Goal: Task Accomplishment & Management: Manage account settings

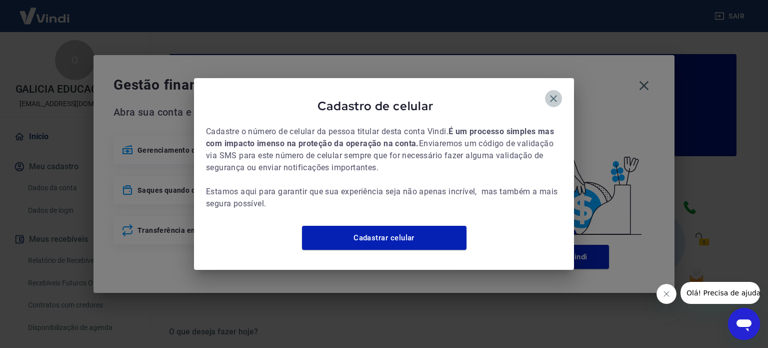
click at [551, 94] on icon "button" at bounding box center [554, 99] width 12 height 12
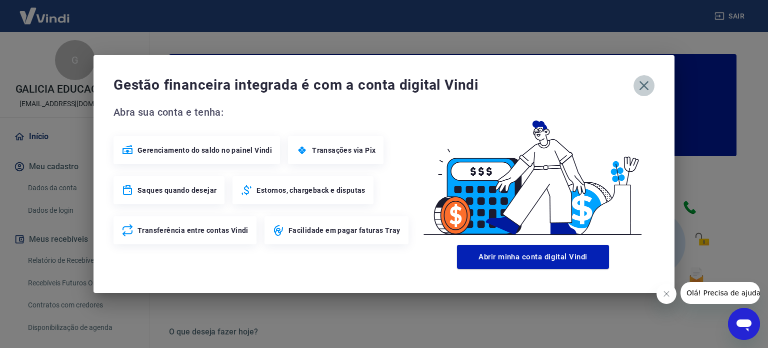
click at [646, 88] on icon "button" at bounding box center [645, 86] width 10 height 10
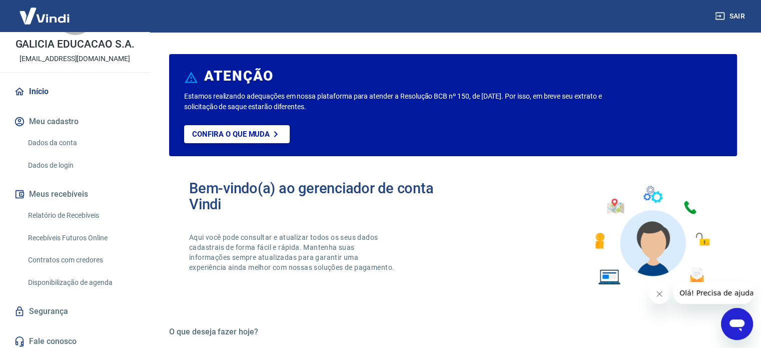
scroll to position [49, 0]
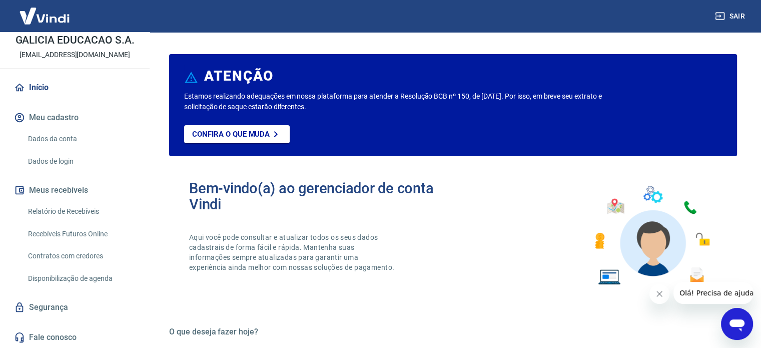
click at [78, 211] on link "Relatório de Recebíveis" at bounding box center [81, 211] width 114 height 21
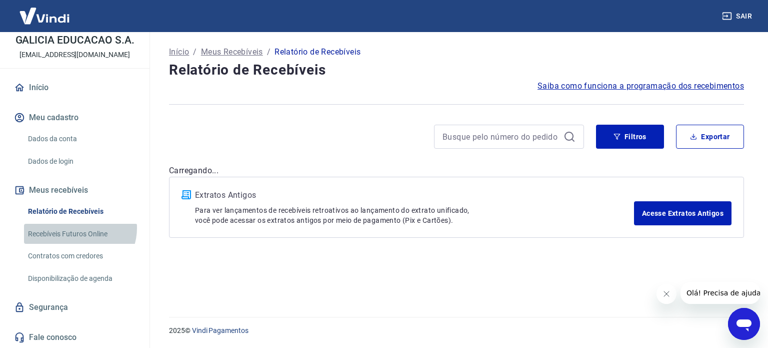
click at [79, 228] on link "Recebíveis Futuros Online" at bounding box center [81, 234] width 114 height 21
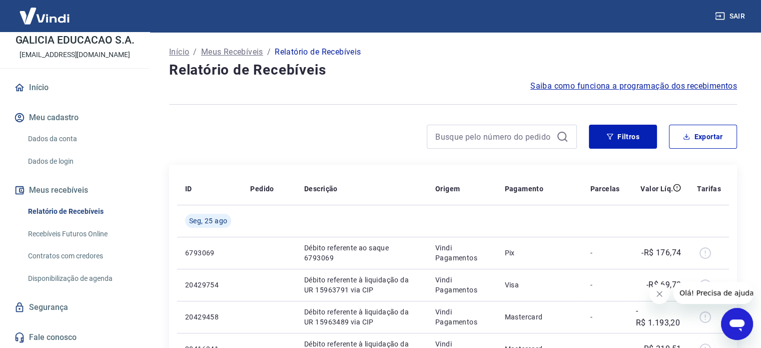
click at [734, 23] on button "Sair" at bounding box center [731, 16] width 36 height 19
